Goal: Task Accomplishment & Management: Manage account settings

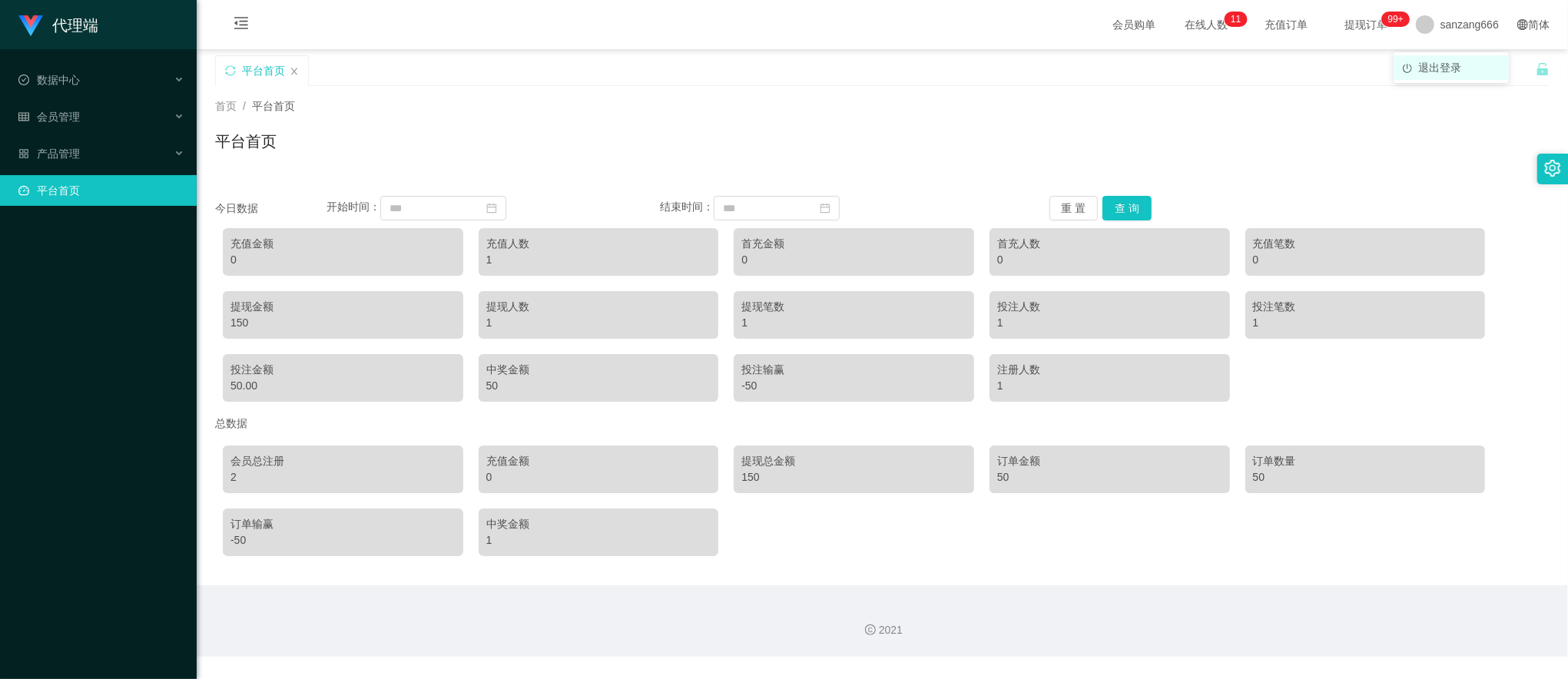
drag, startPoint x: 0, startPoint y: 0, endPoint x: 1442, endPoint y: 69, distance: 1443.6
click at [1442, 69] on span "退出登录" at bounding box center [1439, 68] width 43 height 13
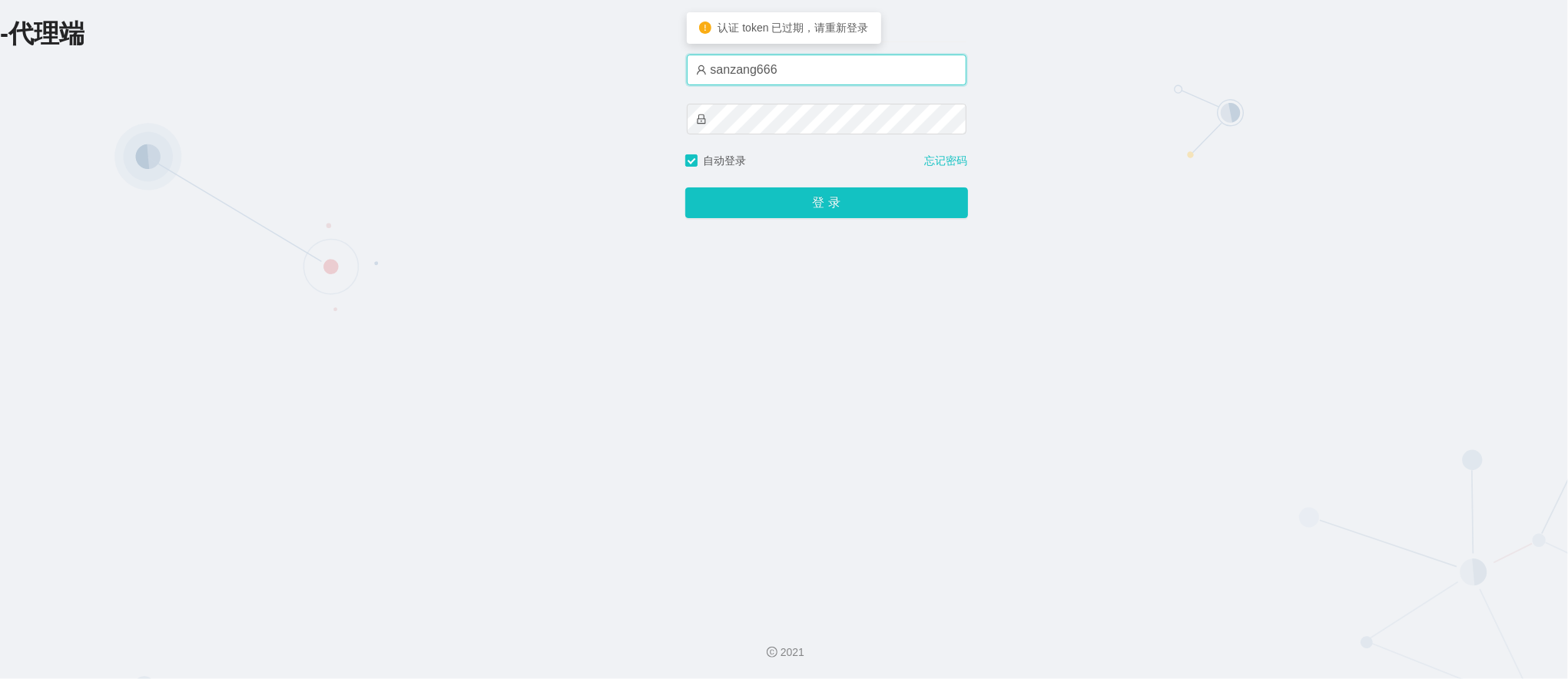
click at [794, 72] on input "sanzang666" at bounding box center [827, 69] width 280 height 31
type input "sanzang1"
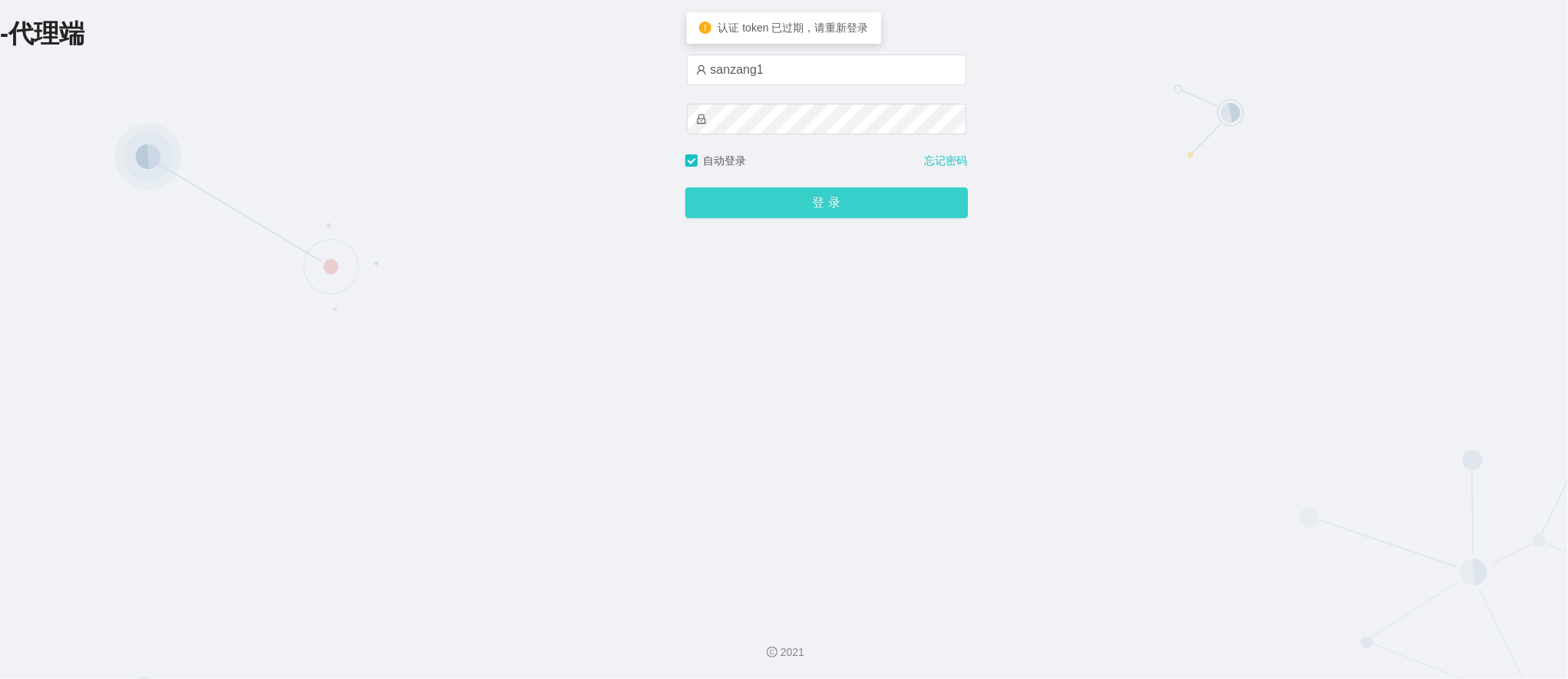
click at [776, 198] on button "登 录" at bounding box center [827, 203] width 283 height 31
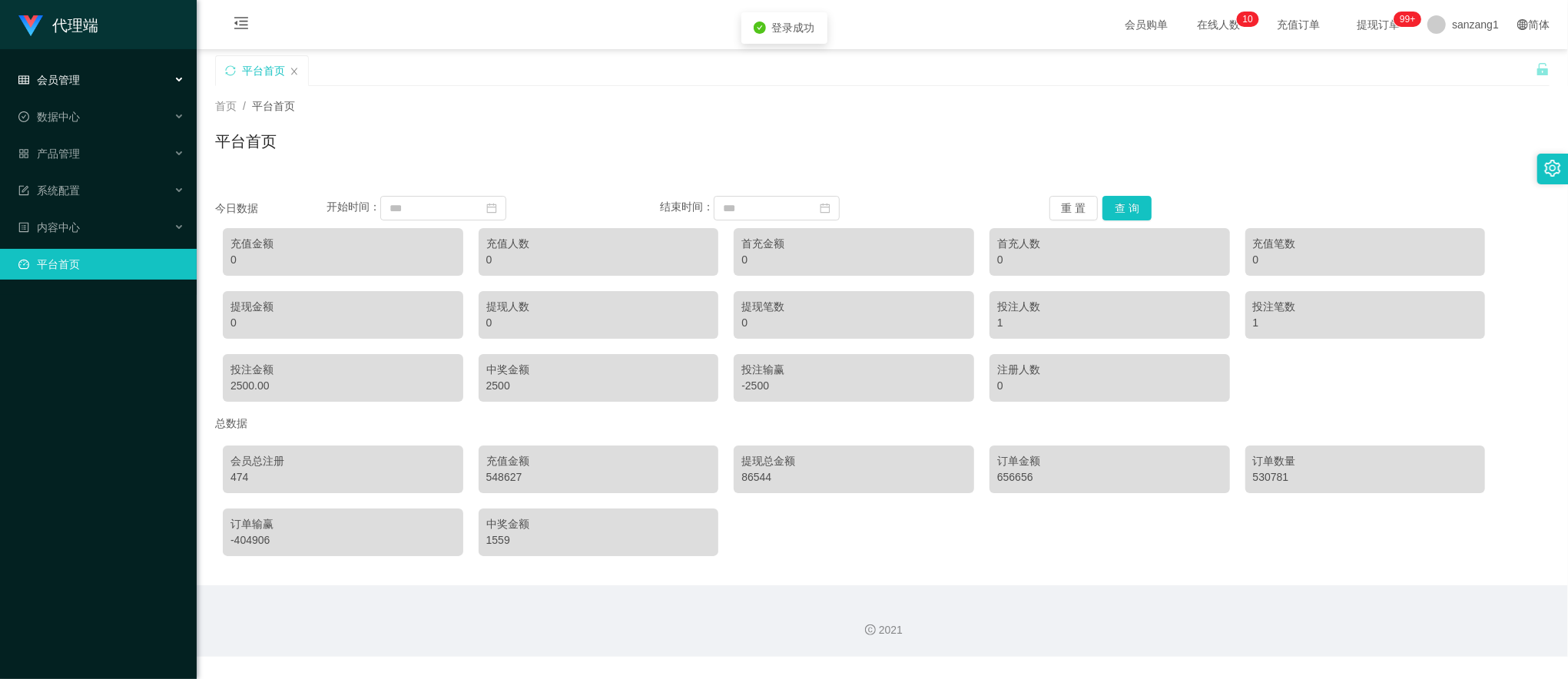
click at [74, 77] on span "会员管理" at bounding box center [49, 80] width 62 height 13
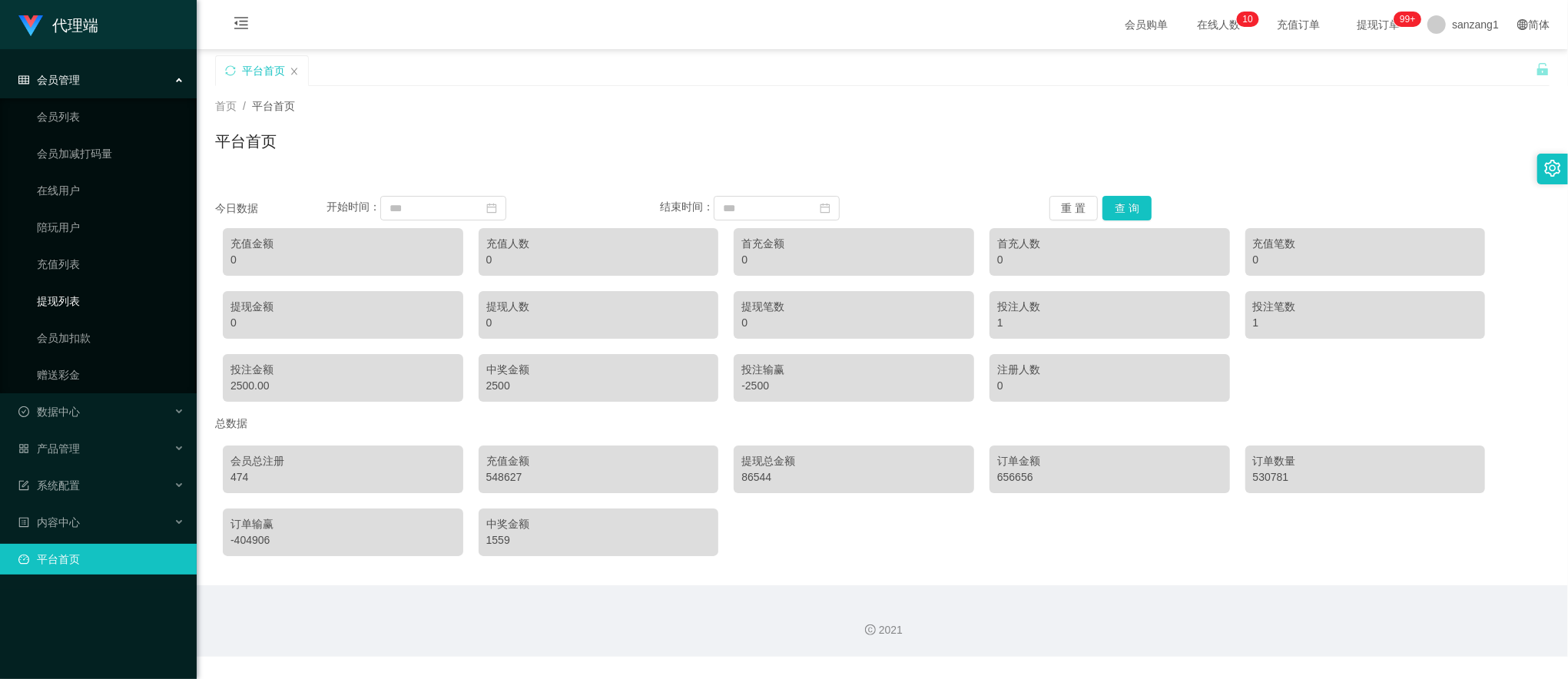
click at [65, 300] on link "提现列表" at bounding box center [110, 300] width 147 height 31
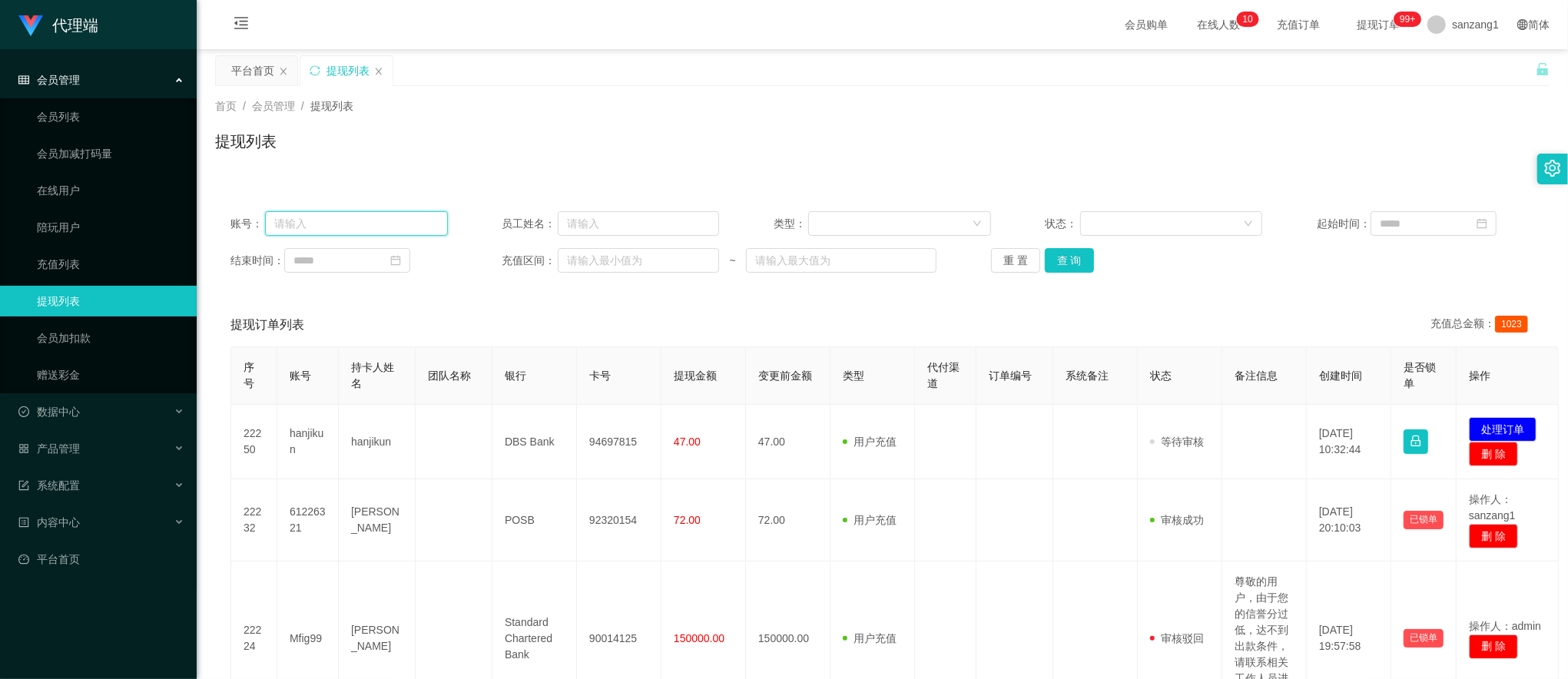
click at [333, 230] on input "text" at bounding box center [357, 223] width 183 height 24
paste input "90366160"
type input "90366160"
click at [1085, 262] on button "查 询" at bounding box center [1070, 260] width 49 height 24
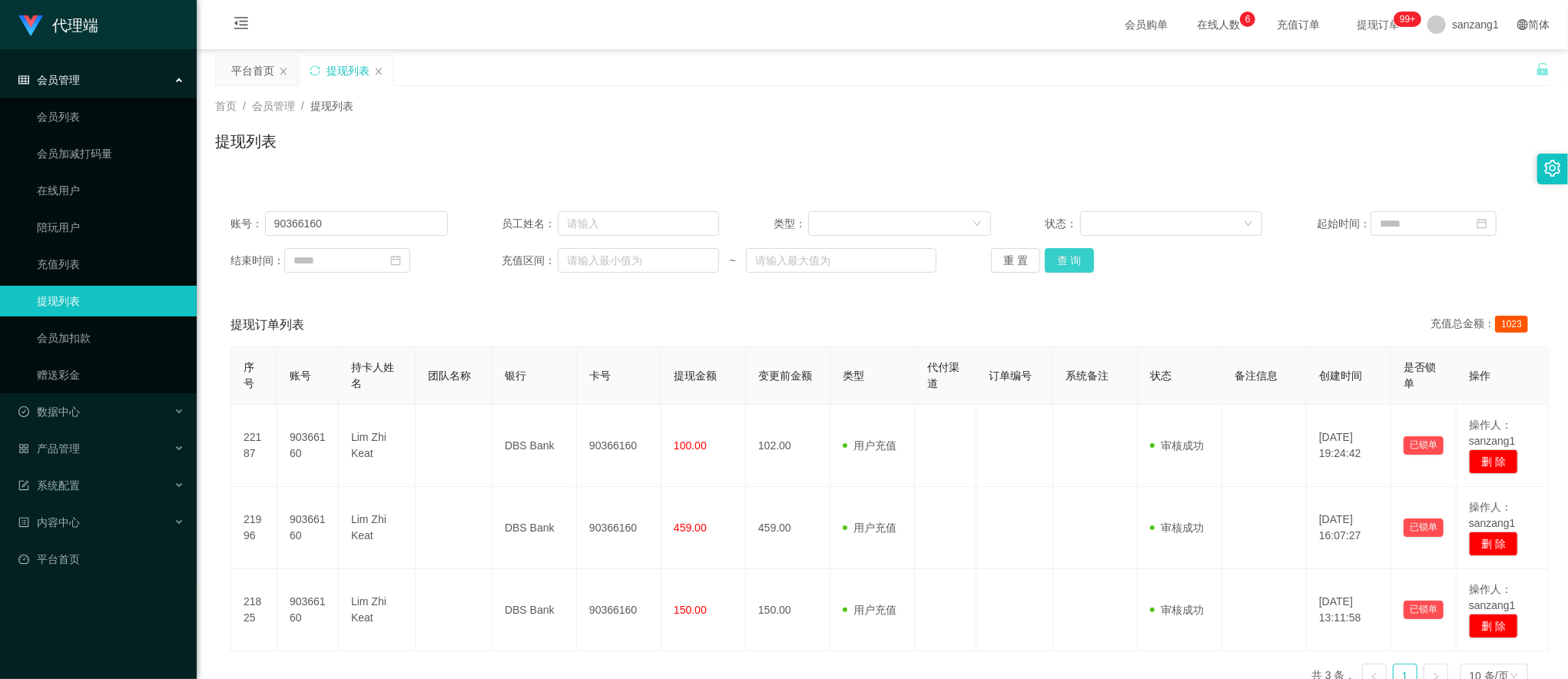
click at [1045, 255] on button "查 询" at bounding box center [1070, 260] width 49 height 24
click at [1058, 259] on button "查 询" at bounding box center [1070, 260] width 49 height 24
click at [1062, 261] on button "查 询" at bounding box center [1070, 260] width 49 height 24
click at [1452, 23] on span "sanzang1" at bounding box center [1475, 24] width 47 height 49
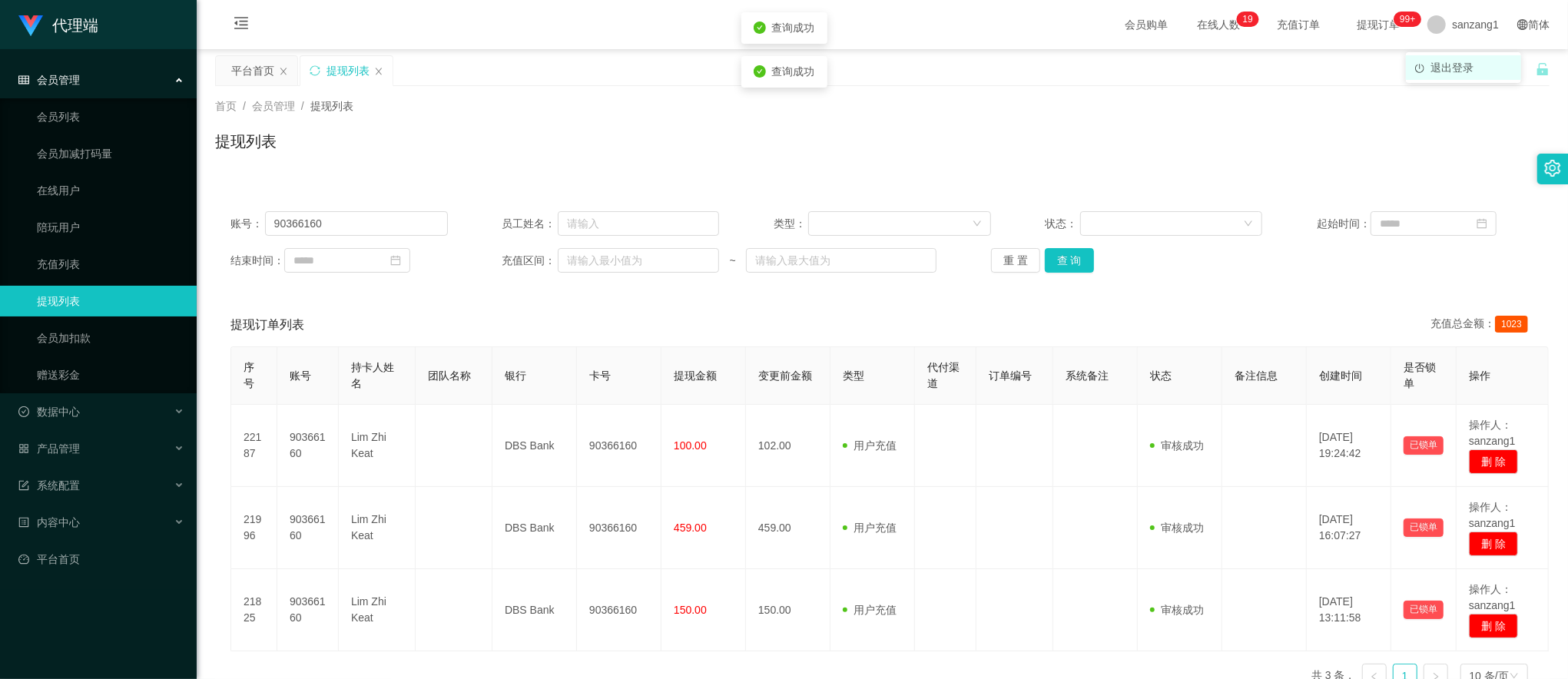
click at [1447, 62] on span "退出登录" at bounding box center [1452, 68] width 43 height 13
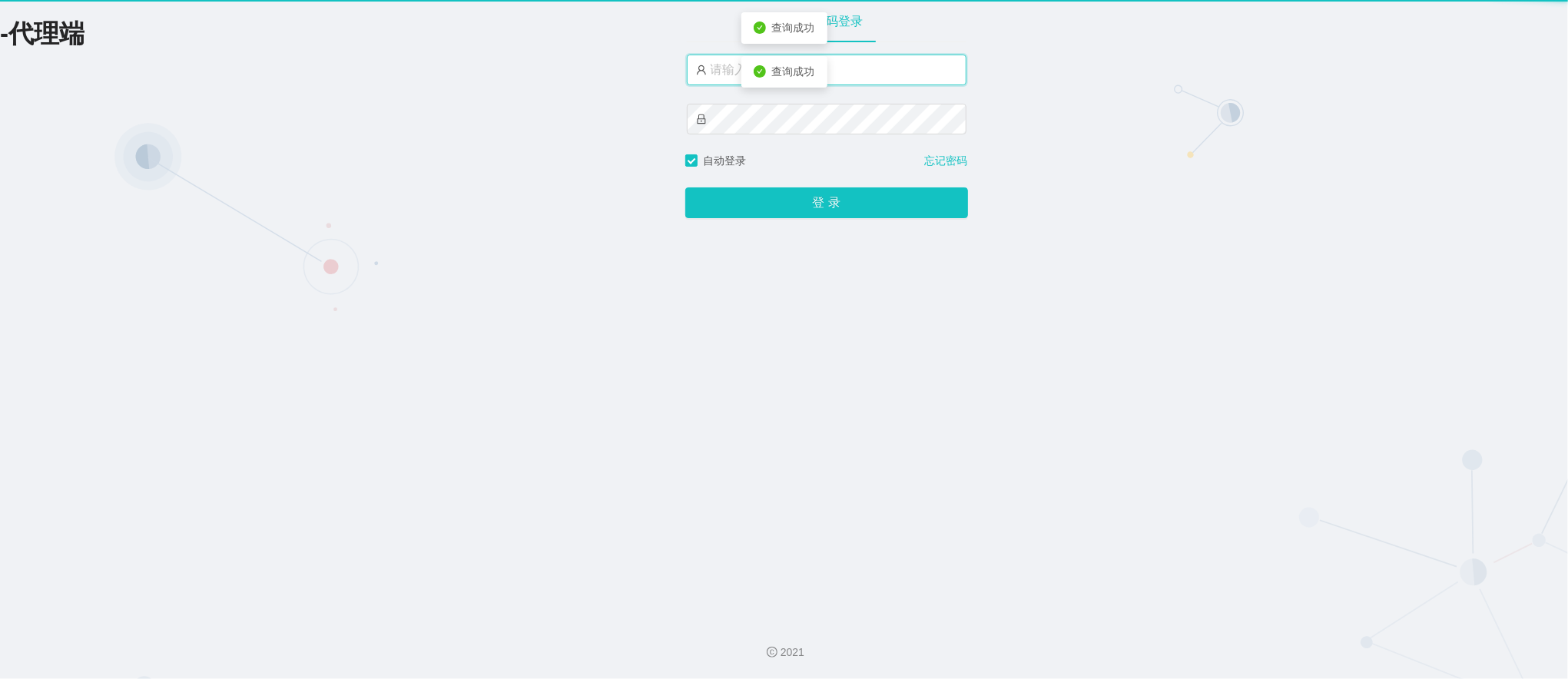
type input "sanzang1"
